Goal: Task Accomplishment & Management: Complete application form

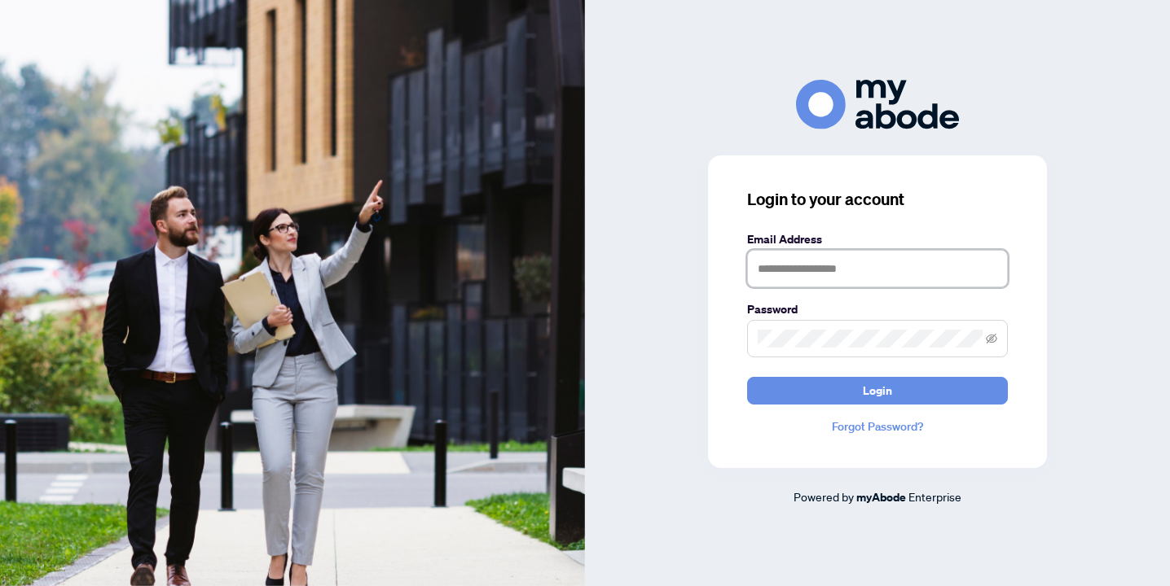
click at [832, 270] on input "text" at bounding box center [877, 268] width 261 height 37
type input "**********"
click at [747, 377] on button "Login" at bounding box center [877, 391] width 261 height 28
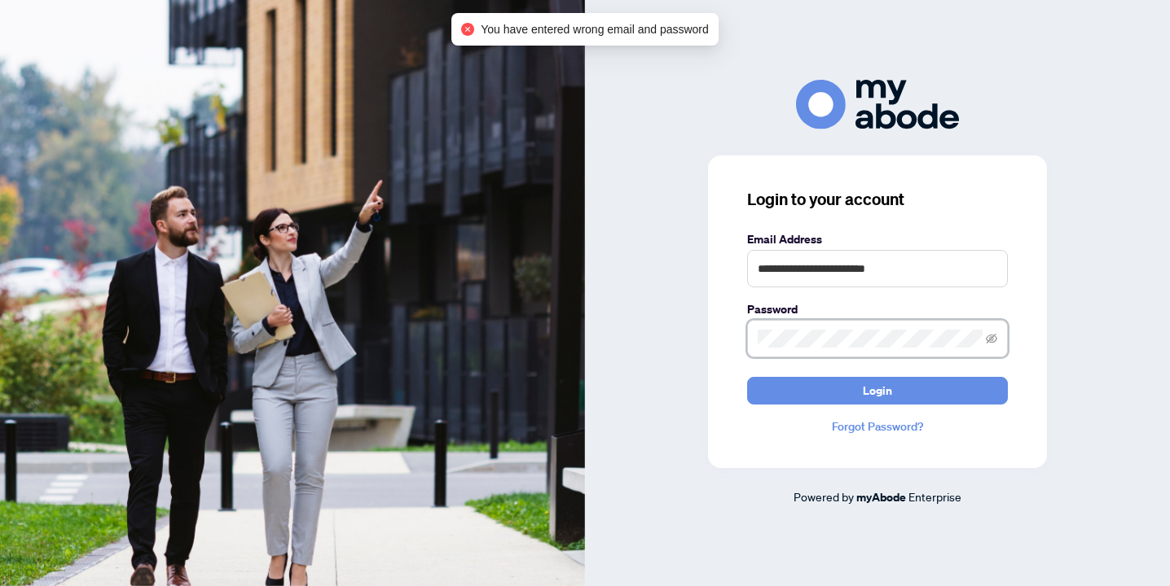
click at [714, 343] on div "**********" at bounding box center [877, 312] width 339 height 313
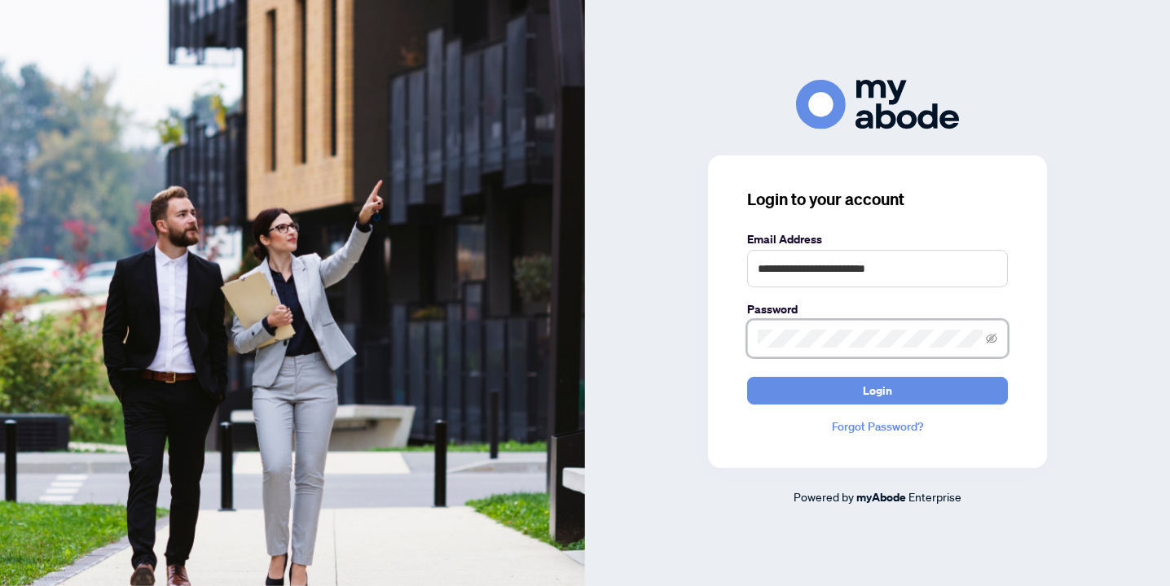
click at [747, 377] on button "Login" at bounding box center [877, 391] width 261 height 28
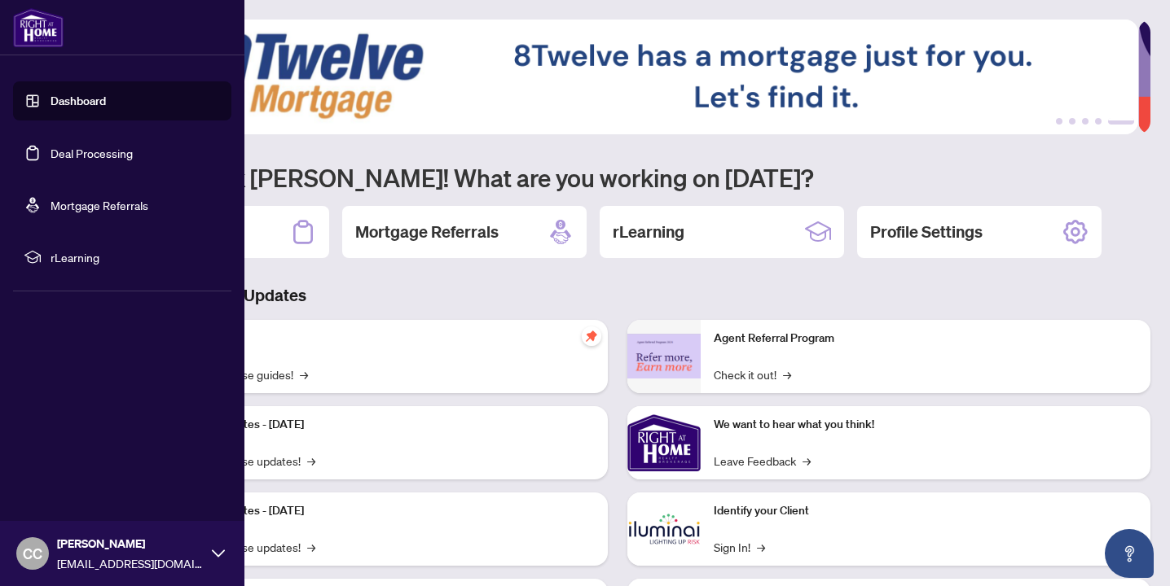
click at [50, 160] on link "Deal Processing" at bounding box center [91, 153] width 82 height 15
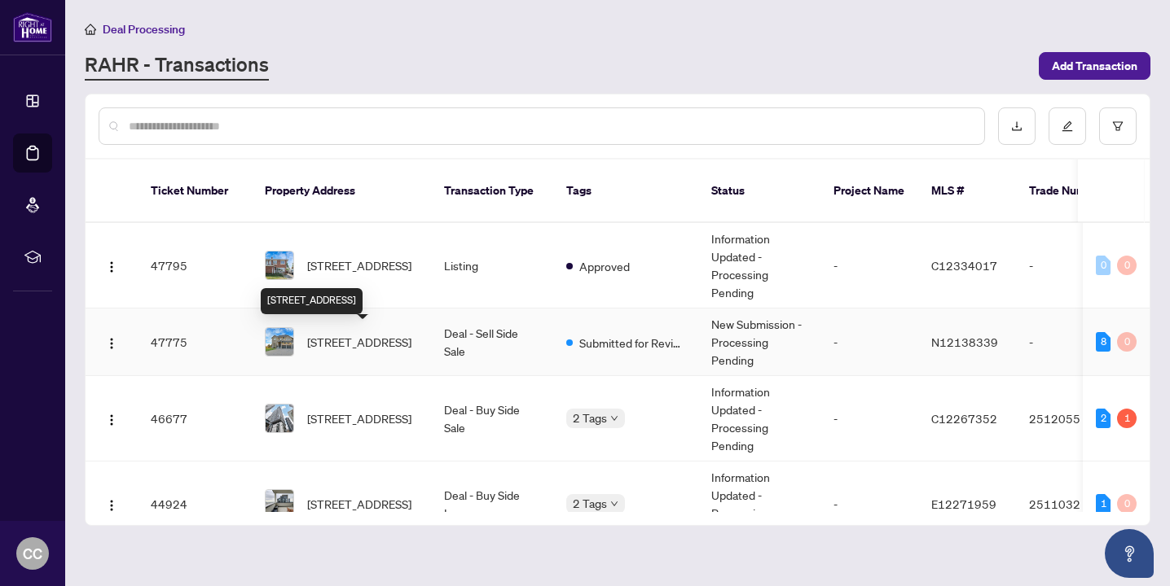
click at [381, 349] on span "40 Stonesthrow Cres, Uxbridge, Ontario L0C 1A0, Canada" at bounding box center [359, 342] width 104 height 18
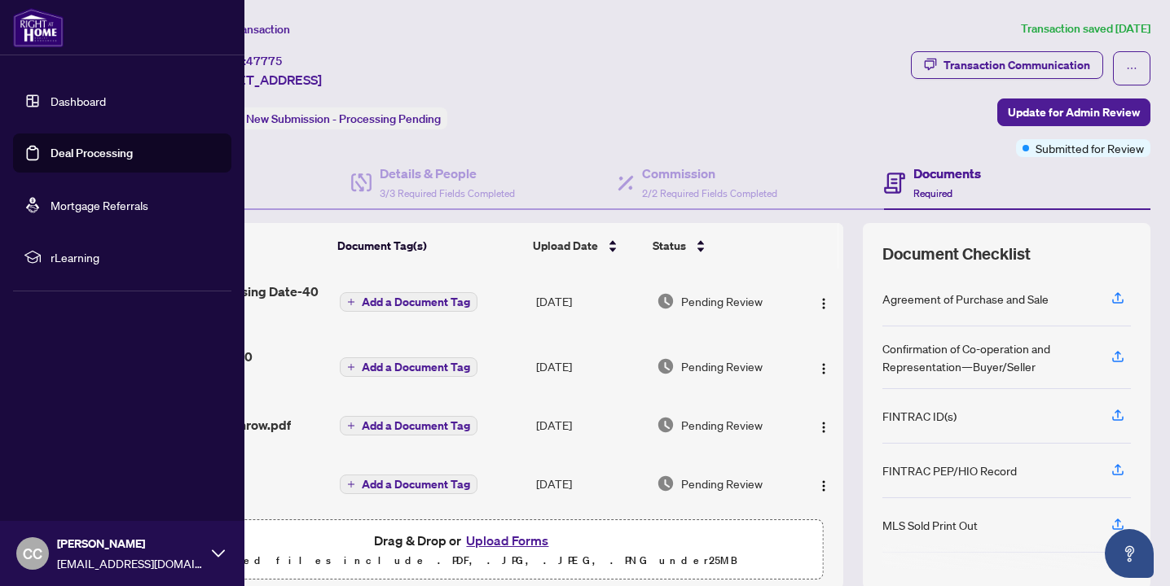
click at [50, 156] on link "Deal Processing" at bounding box center [91, 153] width 82 height 15
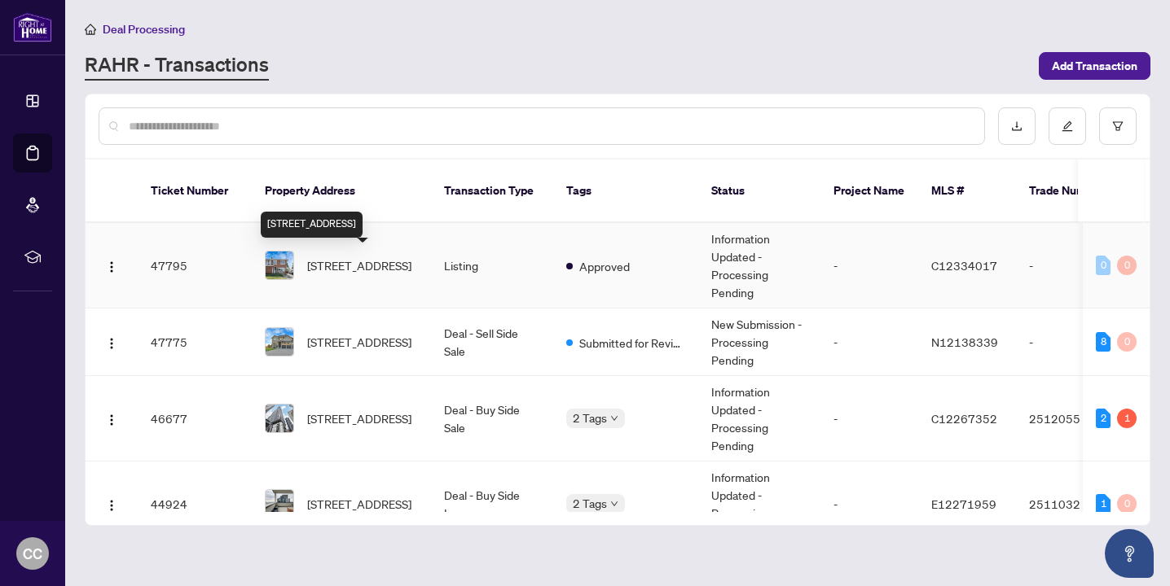
click at [392, 273] on span "57 Wyndcliff Cres, Toronto, Ontario M4A 2J9, Canada" at bounding box center [359, 266] width 104 height 18
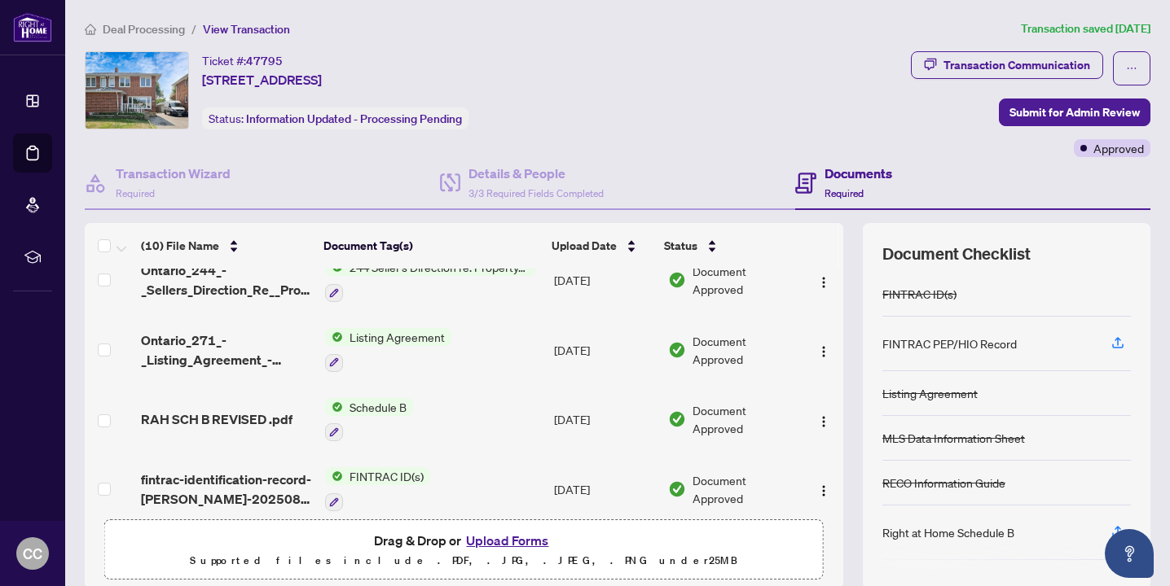
scroll to position [126, 0]
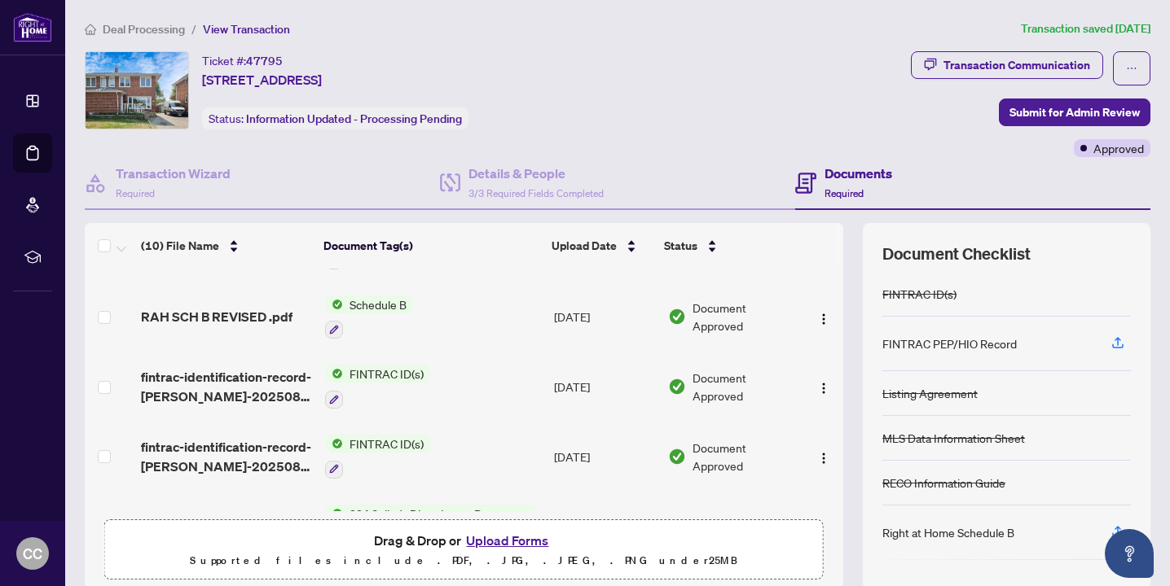
click at [503, 539] on button "Upload Forms" at bounding box center [507, 540] width 92 height 21
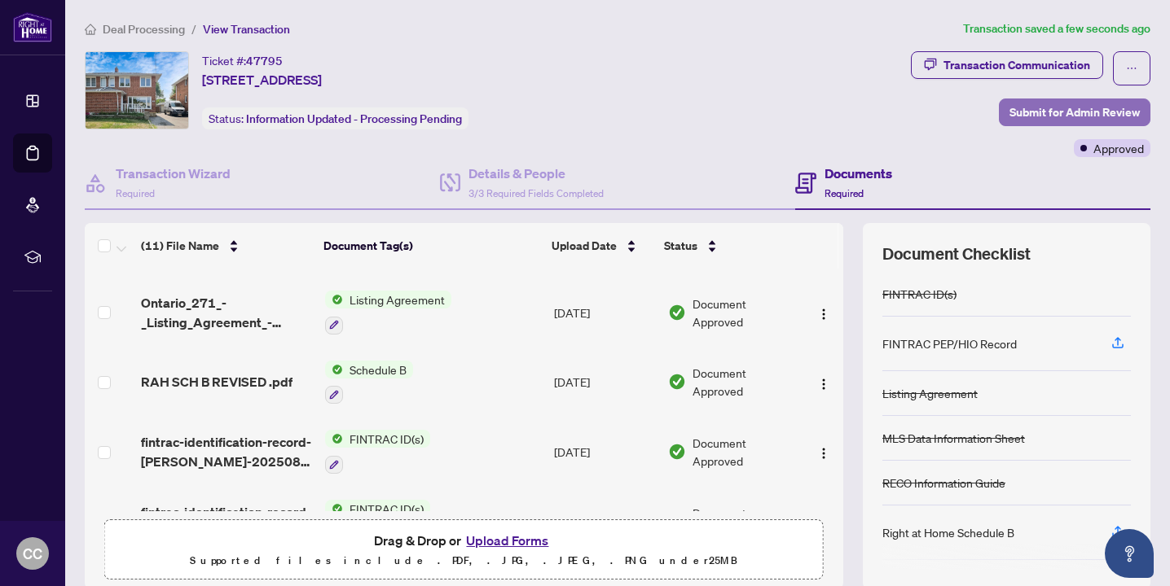
click at [1041, 116] on span "Submit for Admin Review" at bounding box center [1074, 112] width 130 height 26
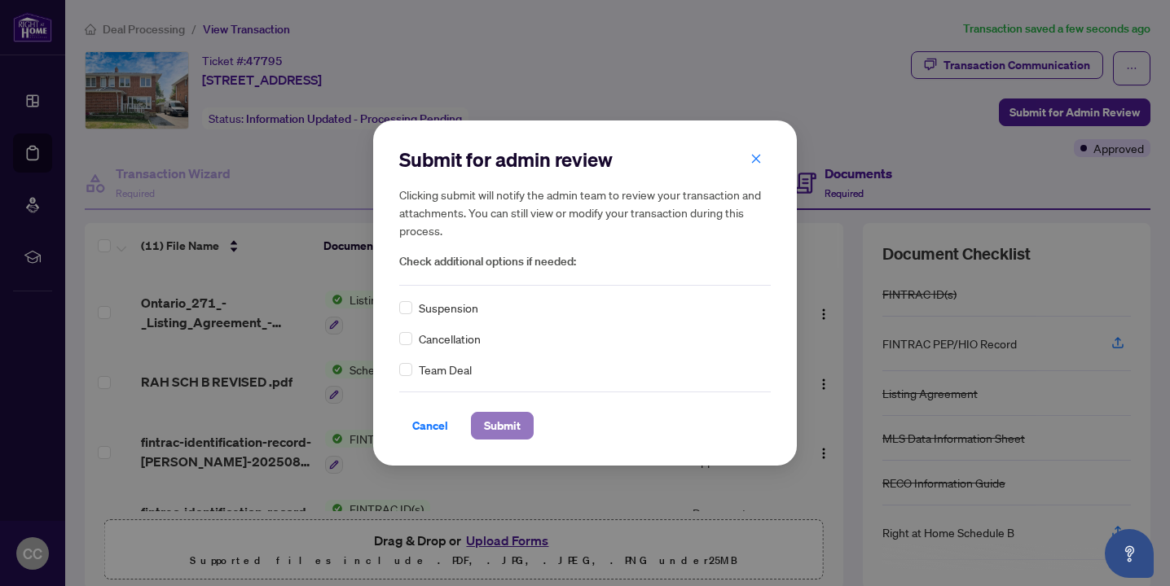
click at [495, 426] on span "Submit" at bounding box center [502, 426] width 37 height 26
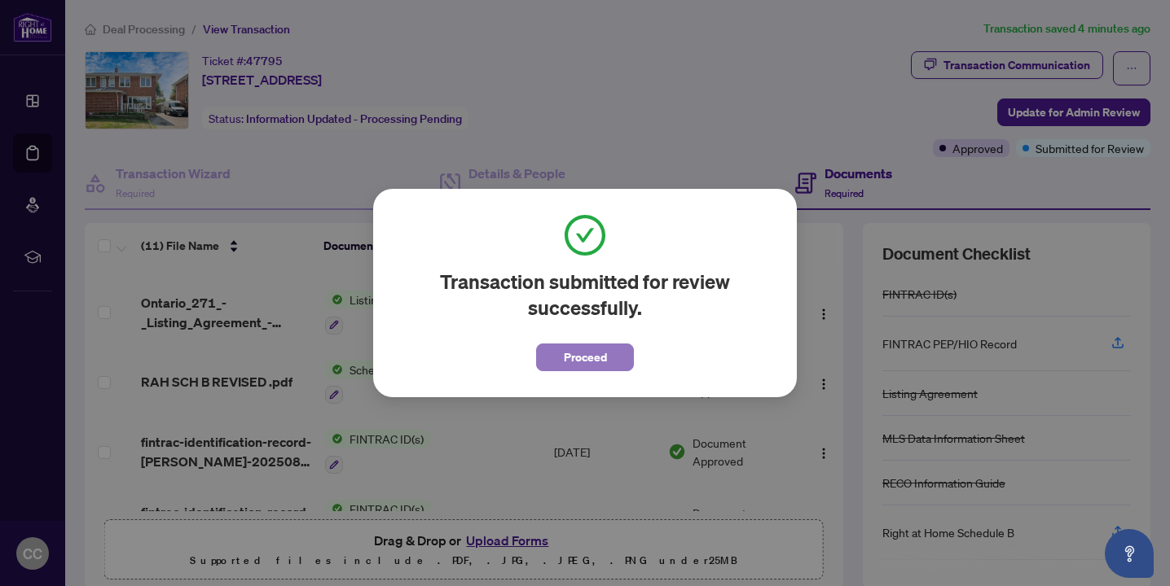
click at [612, 359] on button "Proceed" at bounding box center [585, 358] width 98 height 28
